Goal: Task Accomplishment & Management: Manage account settings

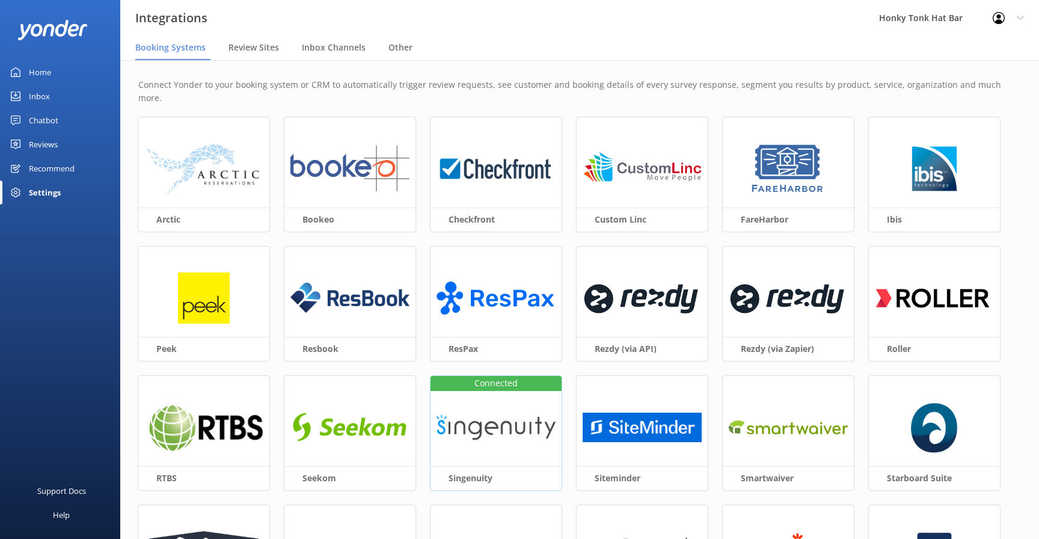
click at [483, 402] on img at bounding box center [495, 428] width 119 height 52
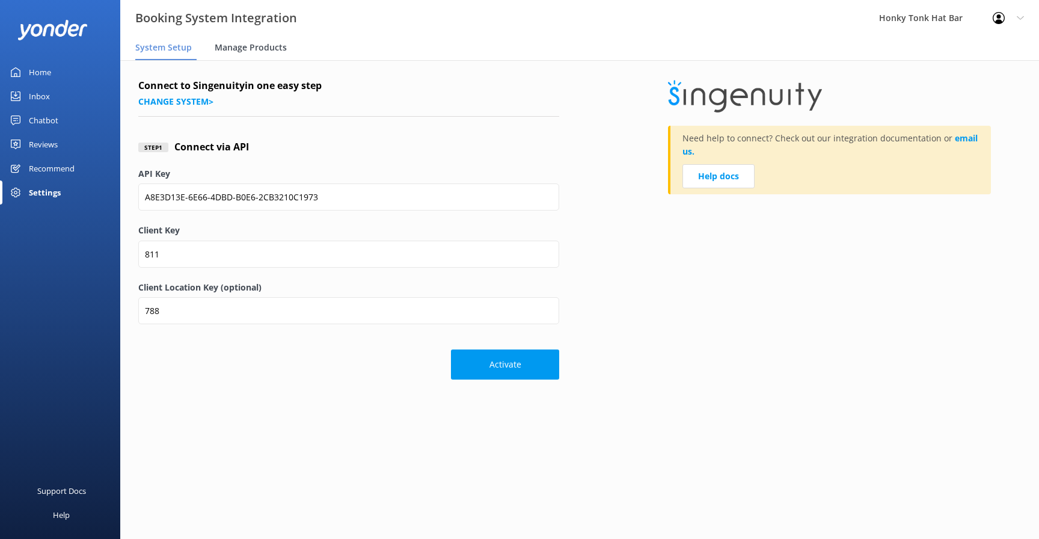
click at [245, 49] on span "Manage Products" at bounding box center [251, 47] width 72 height 12
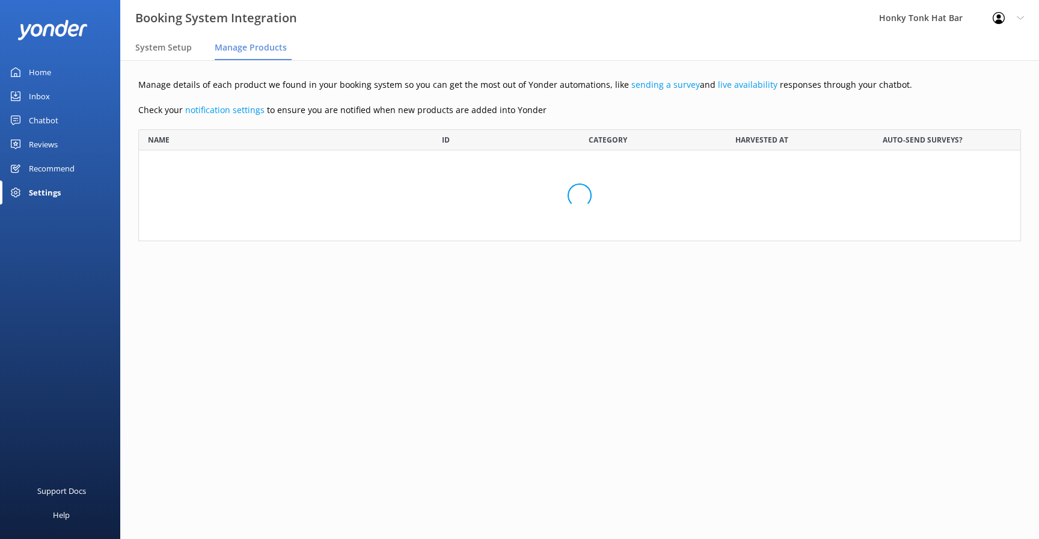
scroll to position [112, 883]
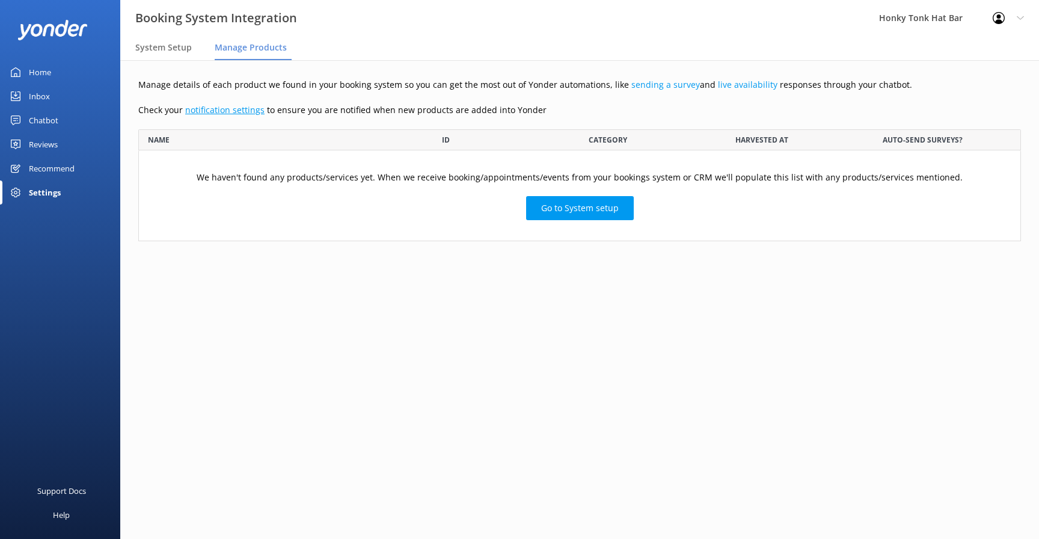
click at [211, 111] on link "notification settings" at bounding box center [224, 109] width 79 height 11
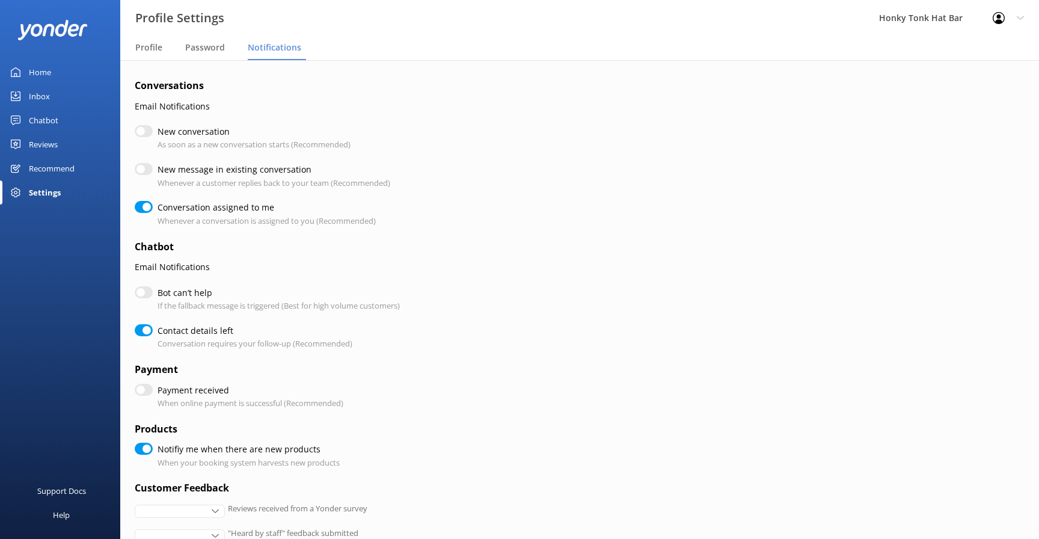
checkbox input "true"
